Goal: Task Accomplishment & Management: Use online tool/utility

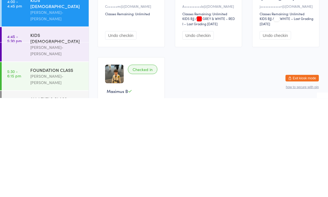
scroll to position [6, 0]
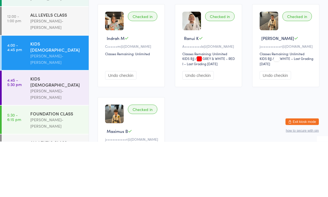
click at [58, 131] on div "KIDS [DEMOGRAPHIC_DATA]" at bounding box center [57, 137] width 54 height 12
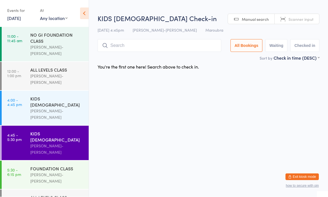
click at [77, 131] on div "KIDS [DEMOGRAPHIC_DATA]" at bounding box center [57, 137] width 54 height 12
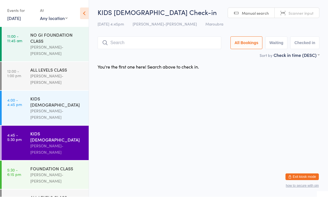
click at [139, 39] on input "search" at bounding box center [160, 43] width 124 height 13
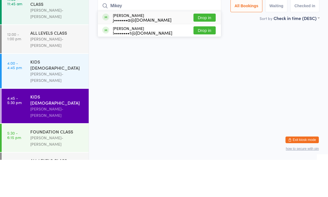
type input "Mikey"
click at [207, 51] on button "Drop in" at bounding box center [204, 55] width 22 height 8
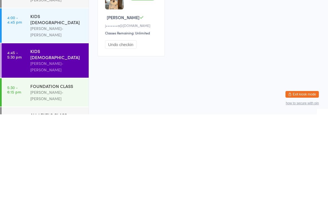
click at [35, 172] on div "[PERSON_NAME]-[PERSON_NAME]" at bounding box center [57, 178] width 54 height 13
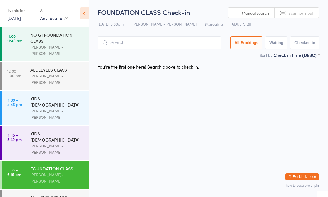
click at [18, 126] on link "4:45 - 5:30 pm KIDS 10 - 15 YO Braddah Jiu-Jitsu Maroubra" at bounding box center [45, 143] width 87 height 34
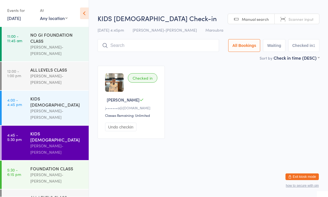
click at [17, 168] on time "5:30 - 6:15 pm" at bounding box center [14, 172] width 14 height 9
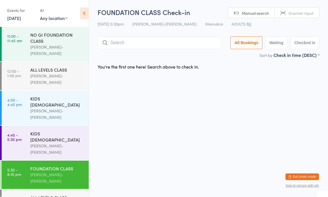
click at [58, 166] on div "FOUNDATION CLASS" at bounding box center [57, 169] width 54 height 6
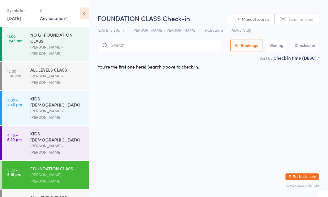
click at [169, 45] on input "search" at bounding box center [160, 45] width 124 height 13
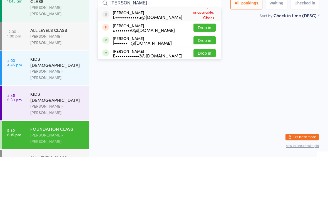
type input "Leo"
click at [204, 76] on button "Drop in" at bounding box center [204, 80] width 22 height 8
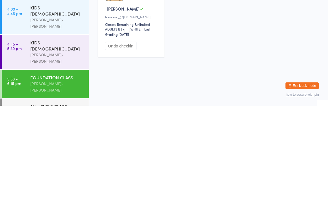
click at [55, 172] on div "[PERSON_NAME]-[PERSON_NAME]" at bounding box center [57, 178] width 54 height 13
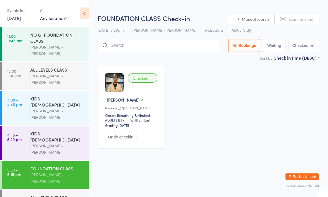
click at [174, 47] on input "search" at bounding box center [158, 45] width 121 height 13
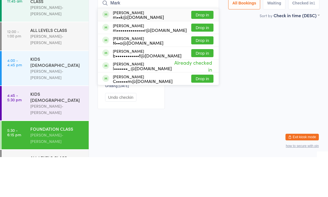
type input "Mark"
click at [198, 51] on button "Drop in" at bounding box center [202, 55] width 22 height 8
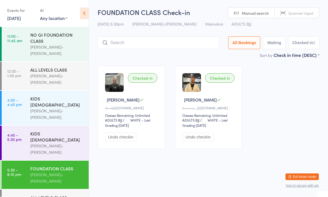
click at [157, 45] on input "search" at bounding box center [158, 43] width 121 height 13
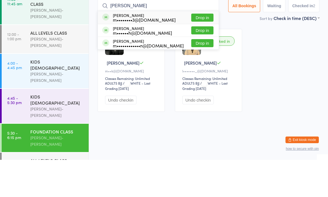
type input "Murillo"
click at [193, 51] on button "Drop in" at bounding box center [202, 55] width 22 height 8
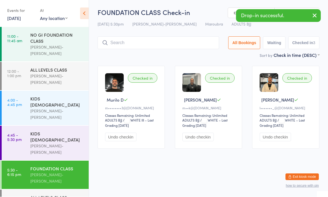
click at [56, 195] on div "ALL LEVELS CLASS" at bounding box center [57, 198] width 54 height 6
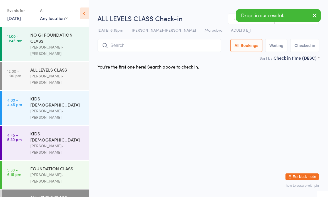
click at [171, 43] on input "search" at bounding box center [160, 45] width 124 height 13
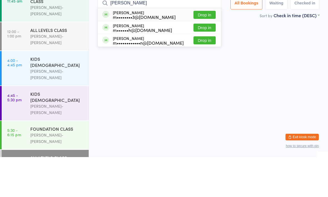
type input "Murillo"
click at [205, 51] on button "Drop in" at bounding box center [204, 55] width 22 height 8
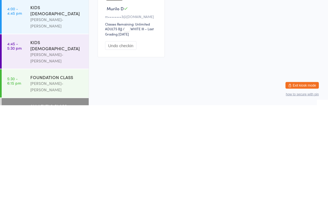
click at [61, 166] on div "FOUNDATION CLASS" at bounding box center [57, 169] width 54 height 6
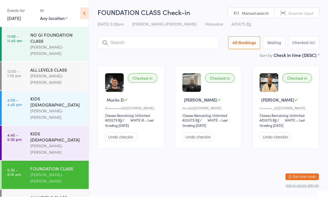
click at [185, 43] on input "search" at bounding box center [158, 43] width 121 height 13
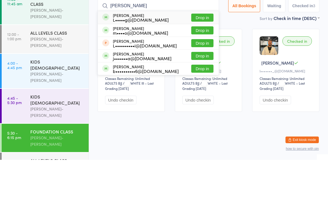
type input "[PERSON_NAME]"
click at [201, 102] on button "Drop in" at bounding box center [202, 106] width 22 height 8
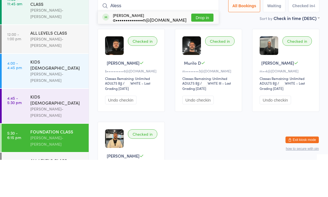
type input "Aless"
click at [199, 51] on button "Drop in" at bounding box center [202, 55] width 22 height 8
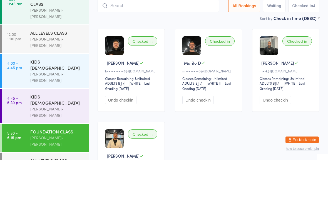
scroll to position [37, 0]
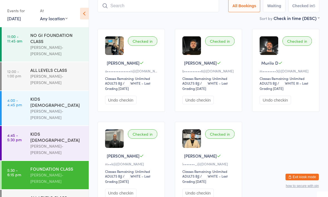
click at [201, 5] on input "search" at bounding box center [158, 5] width 121 height 13
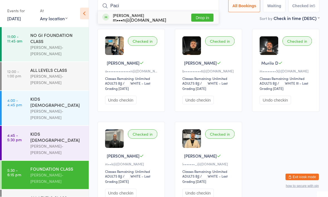
type input "Paci"
click at [201, 19] on button "Drop in" at bounding box center [202, 18] width 22 height 8
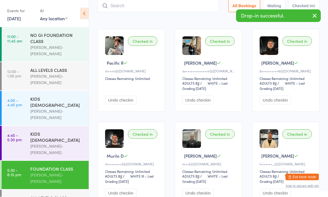
click at [327, 39] on ui-view "FOUNDATION CLASS Check-in 17 Sep 5:30pm Braddah Jiu-Jitsu Maroubra Maroubra ADU…" at bounding box center [208, 91] width 239 height 240
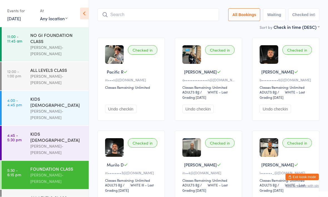
scroll to position [23, 0]
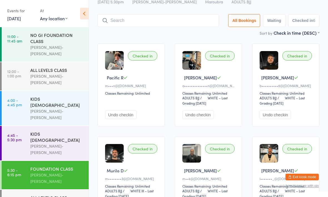
click at [158, 23] on input "search" at bounding box center [158, 20] width 121 height 13
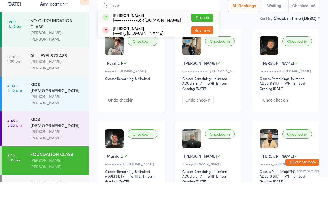
type input "Luan"
click at [201, 28] on button "Drop in" at bounding box center [202, 32] width 22 height 8
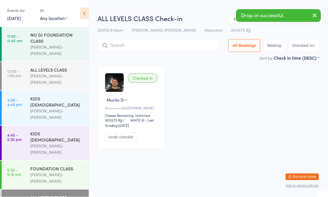
click at [153, 48] on input "search" at bounding box center [158, 45] width 121 height 13
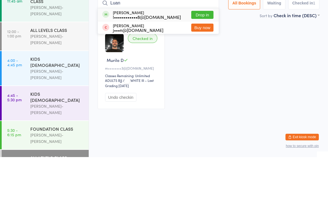
type input "Luan"
click at [199, 51] on button "Drop in" at bounding box center [202, 55] width 22 height 8
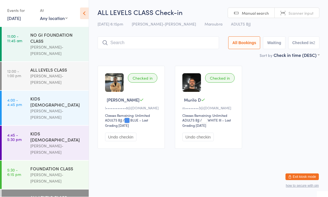
click at [60, 172] on div "[PERSON_NAME]-[PERSON_NAME]" at bounding box center [57, 178] width 54 height 13
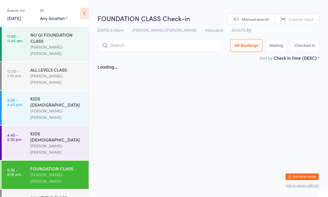
scroll to position [0, 0]
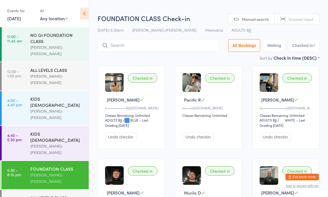
click at [147, 41] on input "search" at bounding box center [158, 45] width 121 height 13
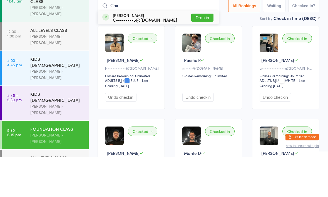
type input "Caio"
click at [203, 54] on button "Drop in" at bounding box center [202, 58] width 22 height 8
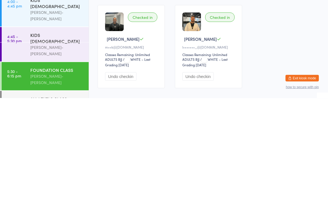
scroll to position [148, 0]
click at [57, 166] on div "FOUNDATION CLASS" at bounding box center [57, 169] width 54 height 6
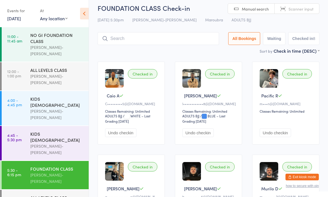
scroll to position [0, 0]
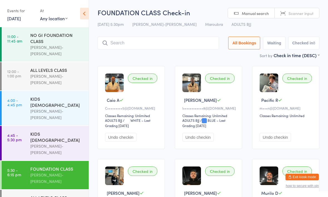
click at [27, 161] on link "5:30 - 6:15 pm FOUNDATION CLASS Braddah Jiu-Jitsu Maroubra" at bounding box center [45, 175] width 87 height 28
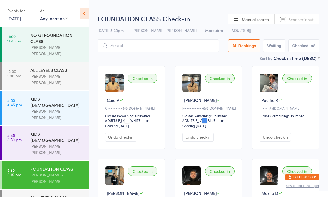
click at [164, 41] on input "search" at bounding box center [158, 45] width 121 height 13
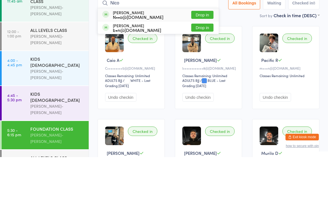
type input "Nico"
click at [199, 51] on button "Drop in" at bounding box center [202, 55] width 22 height 8
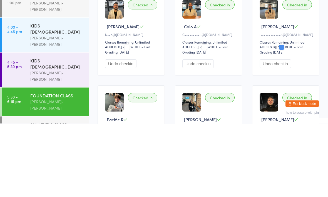
click at [78, 195] on div "ALL LEVELS CLASS" at bounding box center [57, 198] width 54 height 6
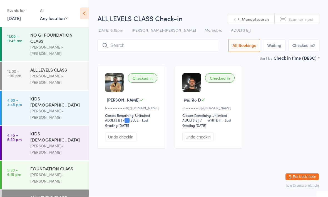
click at [69, 166] on div "FOUNDATION CLASS" at bounding box center [57, 169] width 54 height 6
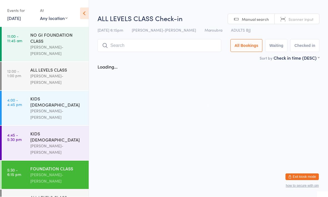
scroll to position [0, 0]
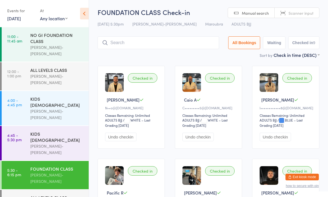
click at [170, 49] on input "search" at bounding box center [158, 42] width 121 height 13
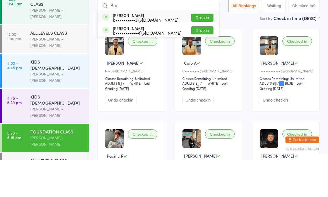
type input "Bru"
click at [202, 51] on button "Drop in" at bounding box center [202, 55] width 22 height 8
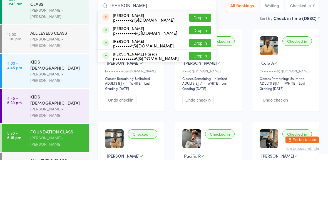
type input "Pedro"
click at [193, 89] on button "Drop in" at bounding box center [200, 93] width 22 height 8
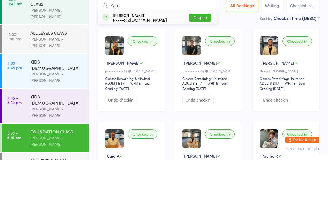
type input "Zare"
click at [201, 51] on button "Drop in" at bounding box center [200, 55] width 22 height 8
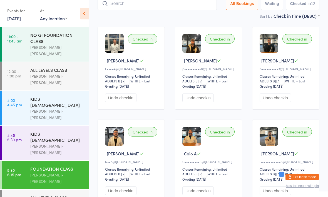
scroll to position [39, 0]
click at [136, 9] on input "search" at bounding box center [157, 3] width 119 height 13
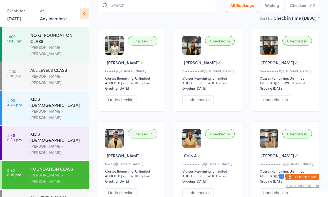
scroll to position [37, 0]
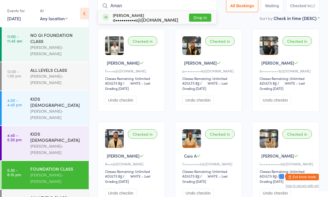
type input "Aman"
click at [199, 17] on button "Drop in" at bounding box center [200, 18] width 22 height 8
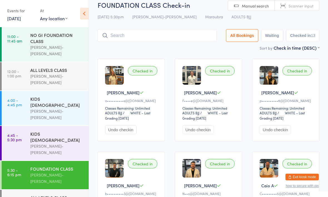
scroll to position [0, 0]
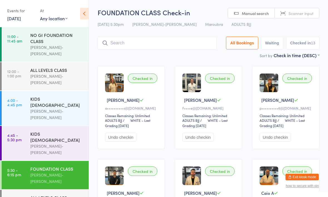
click at [58, 195] on div "ALL LEVELS CLASS" at bounding box center [57, 198] width 54 height 6
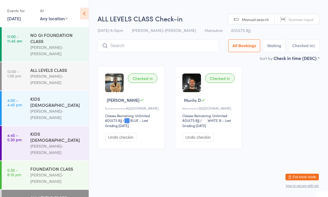
click at [59, 195] on div "ALL LEVELS CLASS" at bounding box center [57, 198] width 54 height 6
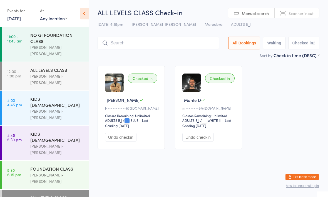
click at [137, 41] on input "search" at bounding box center [158, 43] width 121 height 13
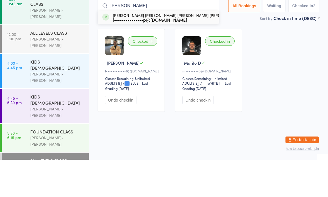
type input "Luiz gu"
click at [202, 50] on div "Luiz Guilherme Luiz Guilherme Oliveira De Souza Pinto l•••••••••••••••p@hotmail…" at bounding box center [177, 54] width 128 height 9
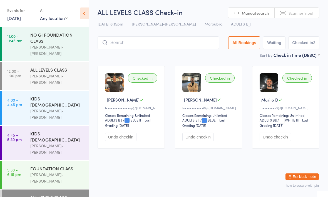
click at [161, 38] on input "search" at bounding box center [158, 43] width 121 height 13
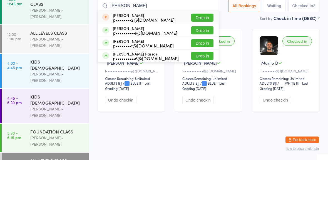
type input "Pedro"
click at [197, 76] on button "Drop in" at bounding box center [202, 80] width 22 height 8
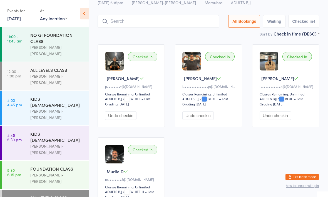
scroll to position [20, 0]
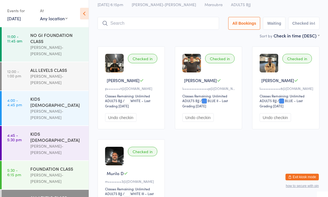
click at [188, 23] on input "search" at bounding box center [158, 23] width 121 height 13
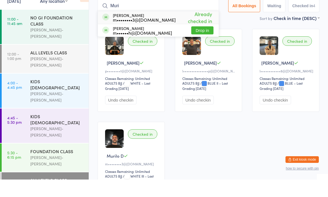
type input "Muri"
click at [197, 44] on button "Drop in" at bounding box center [202, 48] width 22 height 8
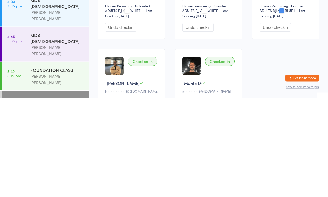
scroll to position [13, 0]
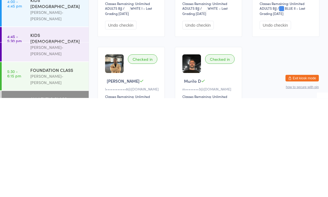
click at [59, 195] on div "ALL LEVELS CLASS" at bounding box center [57, 198] width 54 height 6
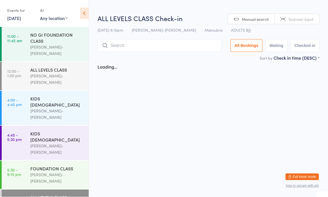
scroll to position [0, 0]
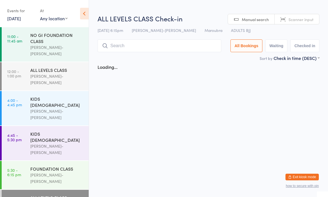
scroll to position [0, 0]
click at [163, 49] on input "search" at bounding box center [160, 45] width 124 height 13
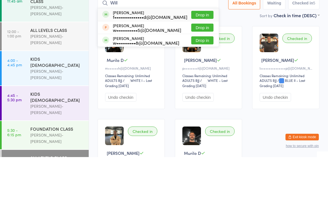
type input "Will"
click at [197, 51] on button "Drop in" at bounding box center [202, 55] width 22 height 8
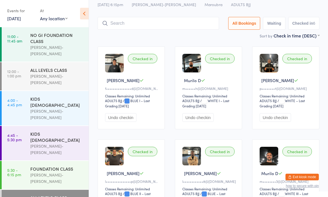
scroll to position [21, 0]
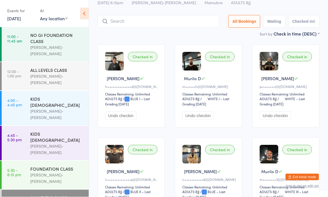
click at [171, 18] on input "search" at bounding box center [158, 21] width 121 height 13
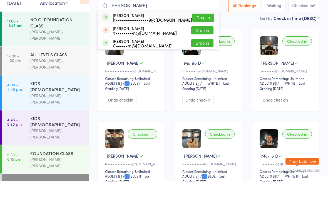
type input "Harry ch"
click at [197, 29] on button "Drop in" at bounding box center [203, 33] width 22 height 8
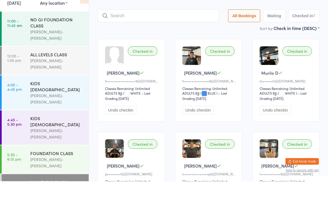
scroll to position [0, 0]
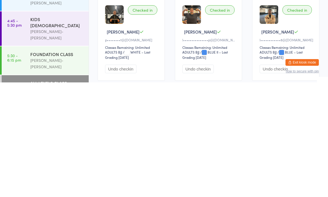
click at [306, 174] on button "Exit kiosk mode" at bounding box center [301, 177] width 33 height 7
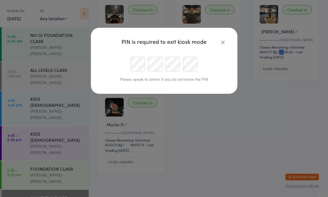
scroll to position [161, 0]
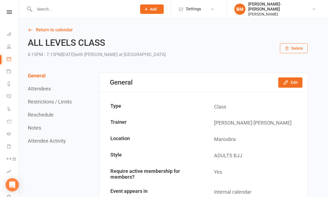
click at [11, 47] on icon at bounding box center [9, 46] width 4 height 4
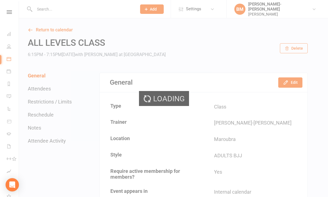
select select "100"
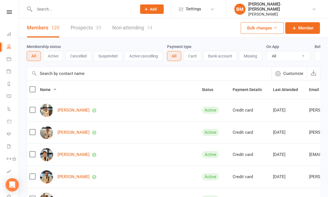
click at [82, 12] on input "text" at bounding box center [83, 9] width 100 height 8
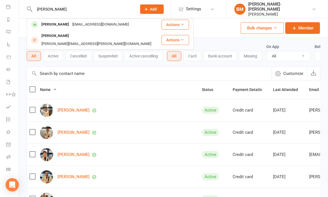
scroll to position [64, 1]
click at [67, 11] on input "Harry" at bounding box center [83, 9] width 100 height 8
type input "Harry"
click at [221, 27] on div "Members 120 Prospects 39 Non-attending 14 Bulk changes Member" at bounding box center [173, 27] width 309 height 19
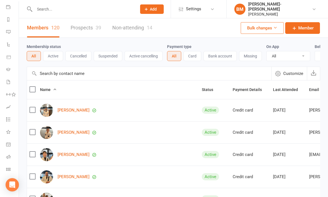
click at [8, 167] on link "Class check-in" at bounding box center [12, 170] width 13 height 13
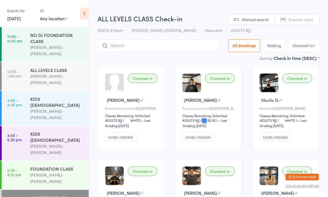
click at [308, 177] on button "Exit kiosk mode" at bounding box center [301, 177] width 33 height 7
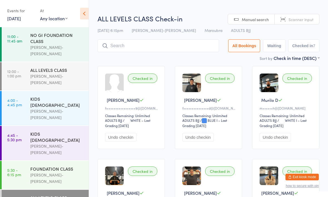
click at [308, 177] on button "Exit kiosk mode" at bounding box center [301, 177] width 33 height 7
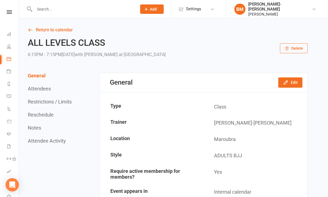
click at [10, 45] on icon at bounding box center [9, 46] width 4 height 4
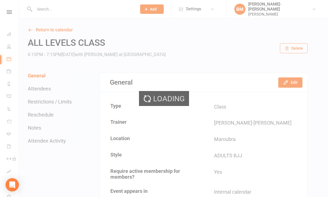
select select "100"
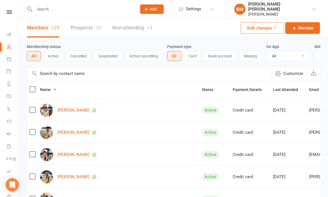
click at [90, 7] on input "text" at bounding box center [83, 9] width 100 height 8
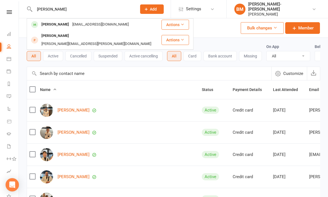
type input "Harry"
click at [71, 27] on div "Harry Charlesworth" at bounding box center [55, 25] width 31 height 8
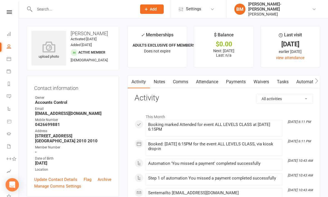
click at [44, 48] on icon at bounding box center [48, 46] width 35 height 11
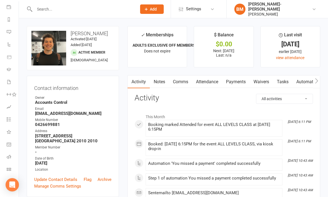
scroll to position [64, 0]
click at [8, 171] on icon at bounding box center [9, 169] width 4 height 4
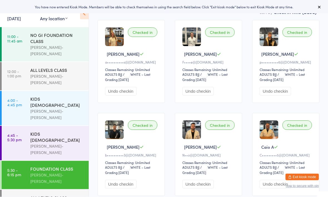
scroll to position [46, 0]
click at [55, 195] on div "ALL LEVELS CLASS" at bounding box center [57, 198] width 54 height 6
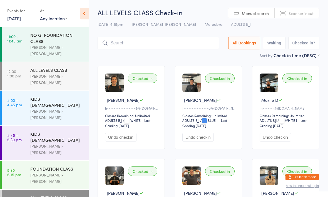
click at [164, 49] on input "search" at bounding box center [158, 43] width 121 height 13
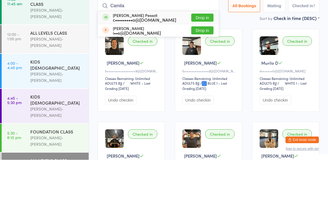
type input "Camila"
click at [160, 55] on div "c•••••••••o@[DOMAIN_NAME]" at bounding box center [144, 57] width 63 height 4
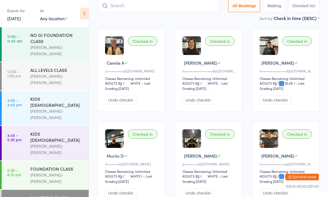
click at [163, 12] on input "search" at bounding box center [158, 5] width 121 height 13
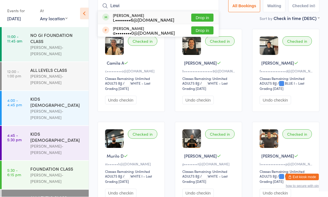
type input "Lewi"
click at [199, 20] on button "Drop in" at bounding box center [202, 18] width 22 height 8
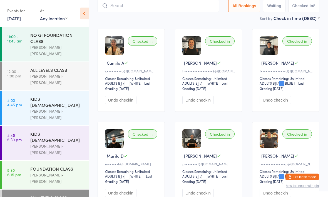
scroll to position [37, 0]
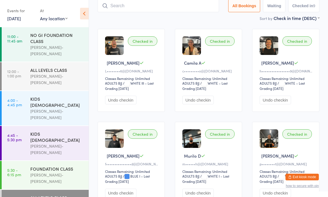
click at [64, 166] on div "FOUNDATION CLASS" at bounding box center [57, 169] width 54 height 6
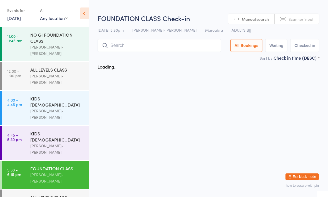
scroll to position [0, 0]
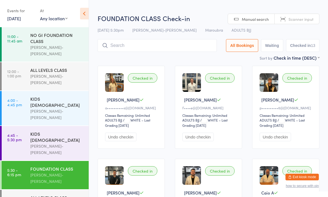
click at [137, 45] on input "search" at bounding box center [157, 45] width 119 height 13
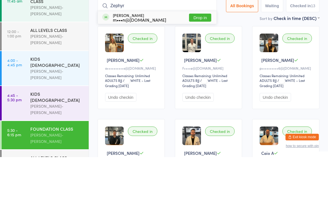
type input "Zephyr"
click at [196, 54] on button "Drop in" at bounding box center [200, 58] width 22 height 8
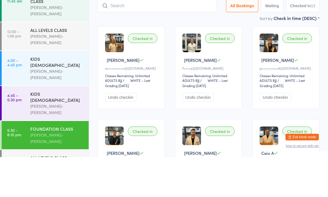
scroll to position [40, 0]
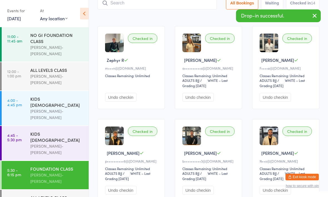
click at [53, 195] on div "ALL LEVELS CLASS" at bounding box center [57, 198] width 54 height 6
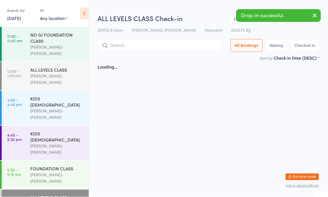
scroll to position [0, 0]
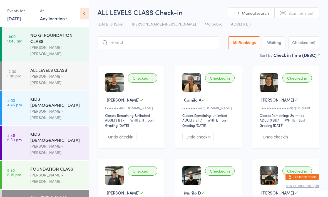
click at [182, 47] on input "search" at bounding box center [158, 42] width 121 height 13
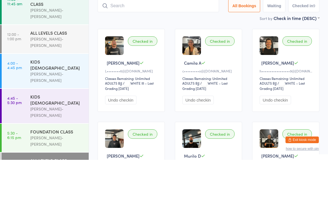
click at [158, 23] on main "ALL LEVELS CLASS Check-in [DATE] 6:15pm [PERSON_NAME]-Jitsu Maroubra Maroubra A…" at bounding box center [209, 174] width 222 height 333
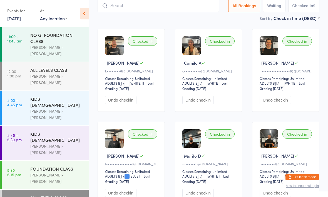
click at [54, 172] on div "[PERSON_NAME]-[PERSON_NAME]" at bounding box center [57, 178] width 54 height 13
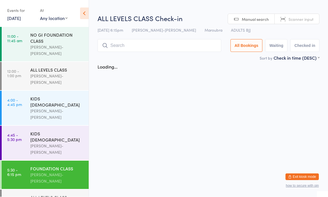
scroll to position [0, 0]
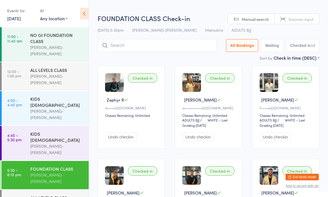
click at [165, 43] on input "search" at bounding box center [157, 45] width 119 height 13
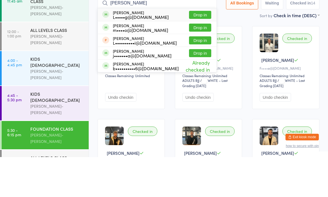
type input "[PERSON_NAME]"
click at [198, 51] on button "Drop in" at bounding box center [200, 55] width 22 height 8
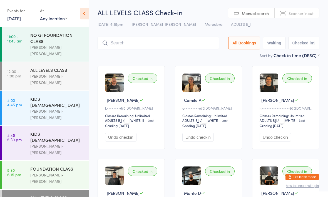
click at [160, 46] on input "search" at bounding box center [158, 43] width 121 height 13
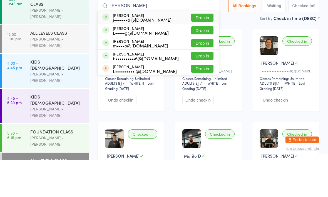
type input "[PERSON_NAME]"
click at [200, 89] on button "Drop in" at bounding box center [202, 93] width 22 height 8
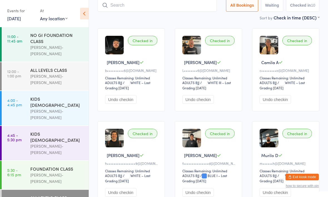
scroll to position [34, 0]
